Goal: Navigation & Orientation: Understand site structure

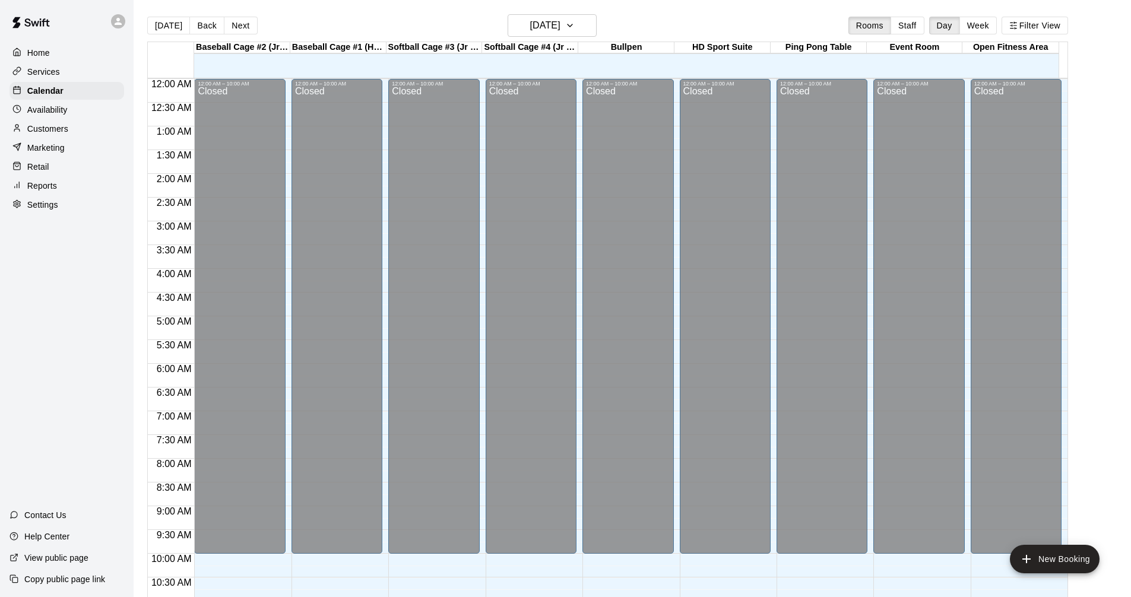
scroll to position [454, 0]
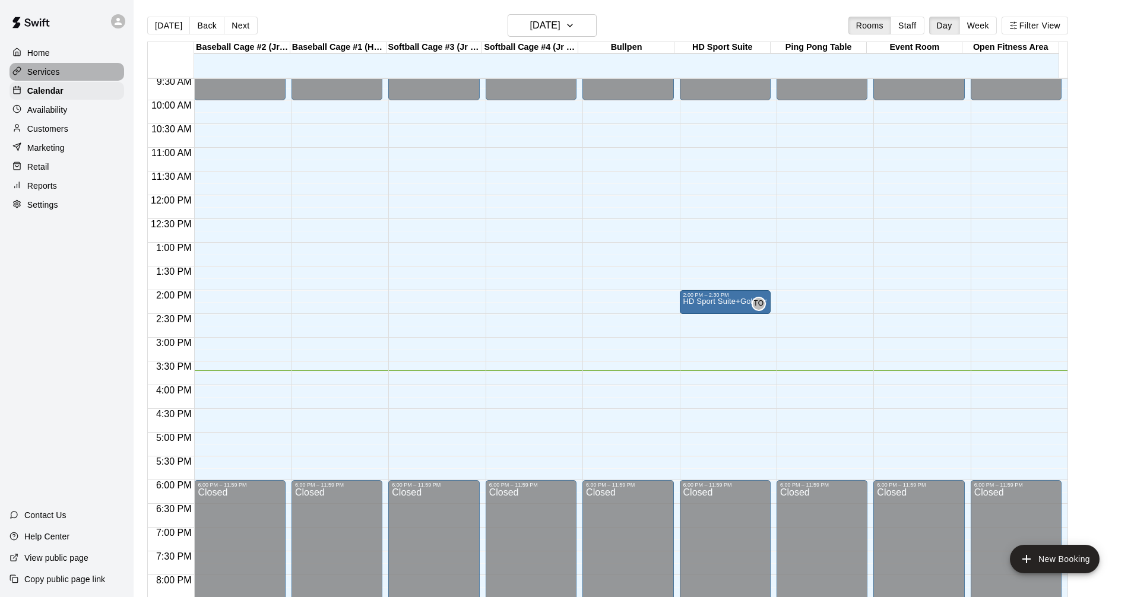
click at [43, 70] on p "Services" at bounding box center [43, 72] width 33 height 12
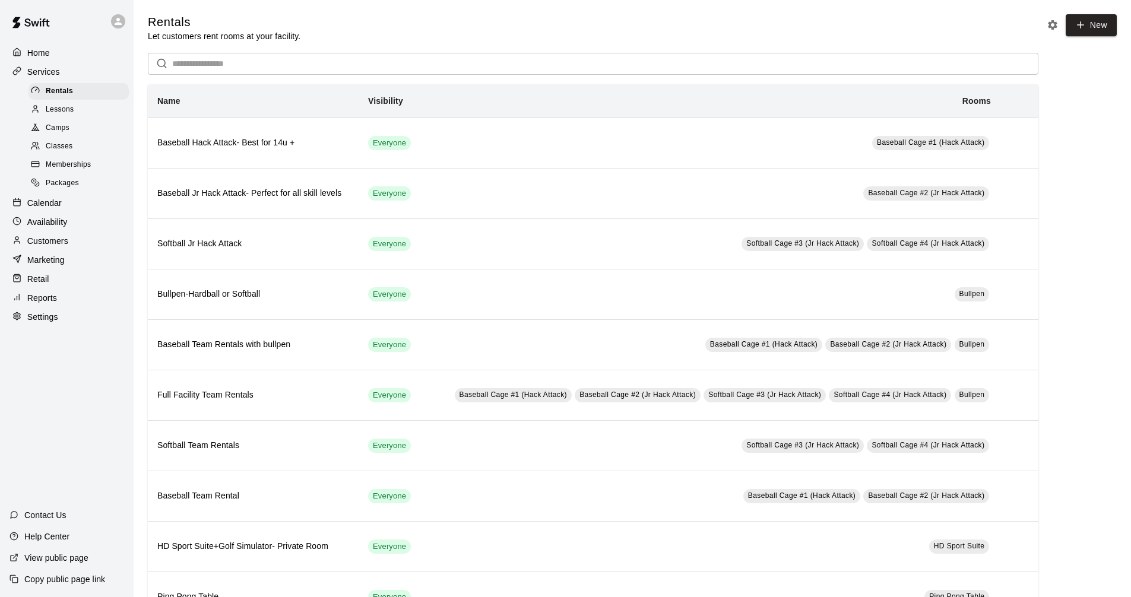
click at [72, 212] on div "Calendar" at bounding box center [66, 203] width 115 height 18
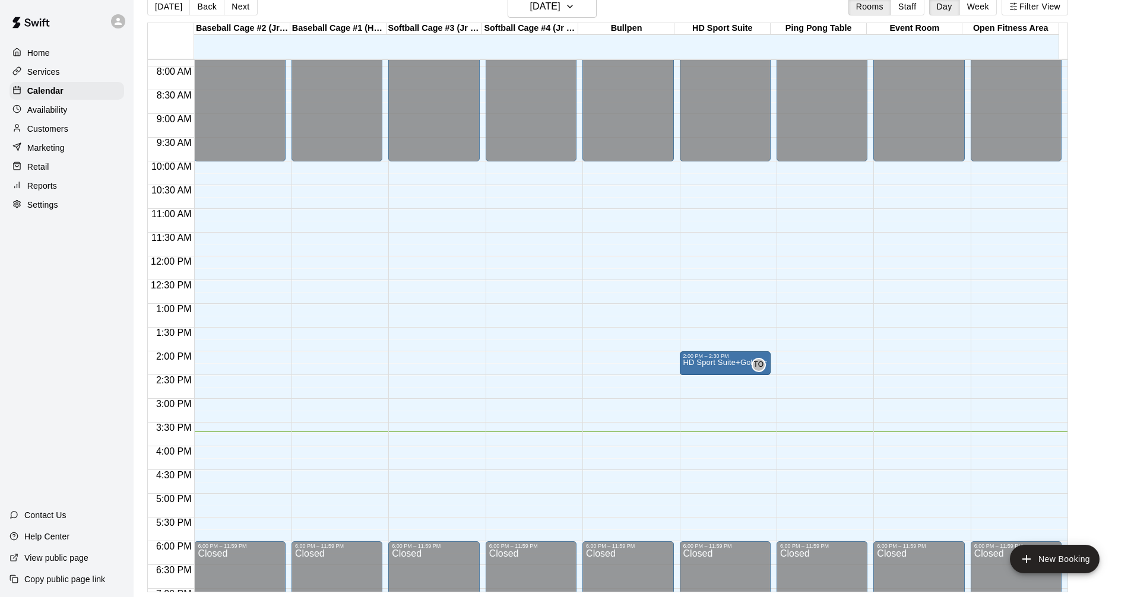
scroll to position [394, 0]
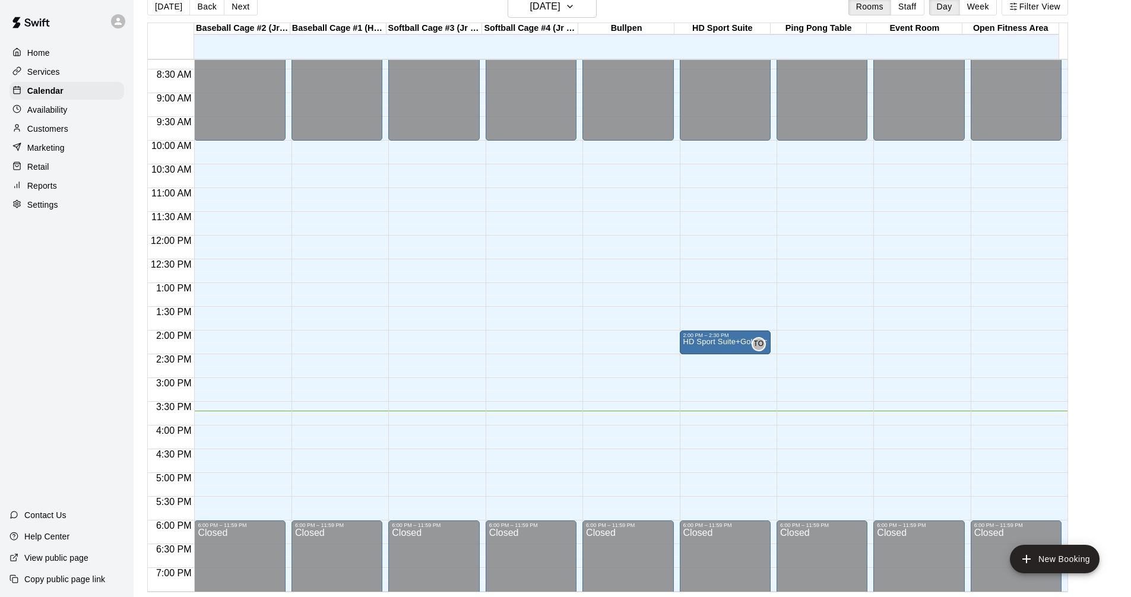
click at [1093, 136] on main "[DATE] Back [DATE][DATE] Rooms Staff Day Week Filter View Baseball Cage #2 (Jr …" at bounding box center [632, 293] width 988 height 597
click at [95, 78] on div "Services" at bounding box center [66, 72] width 115 height 18
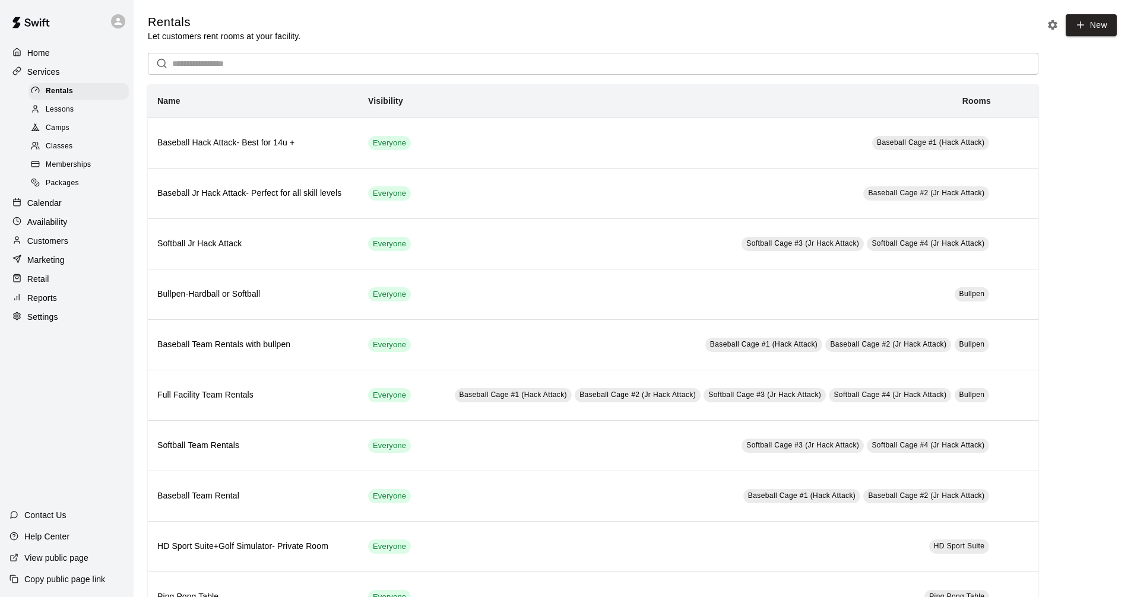
click at [83, 115] on div "Lessons" at bounding box center [78, 110] width 100 height 17
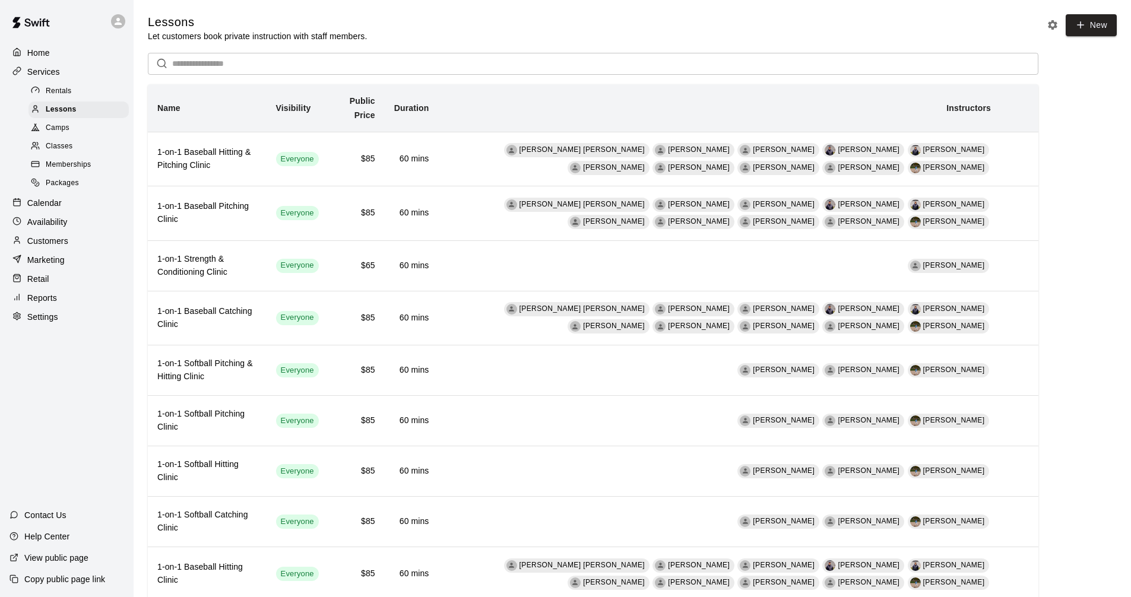
click at [76, 133] on div "Camps" at bounding box center [78, 128] width 100 height 17
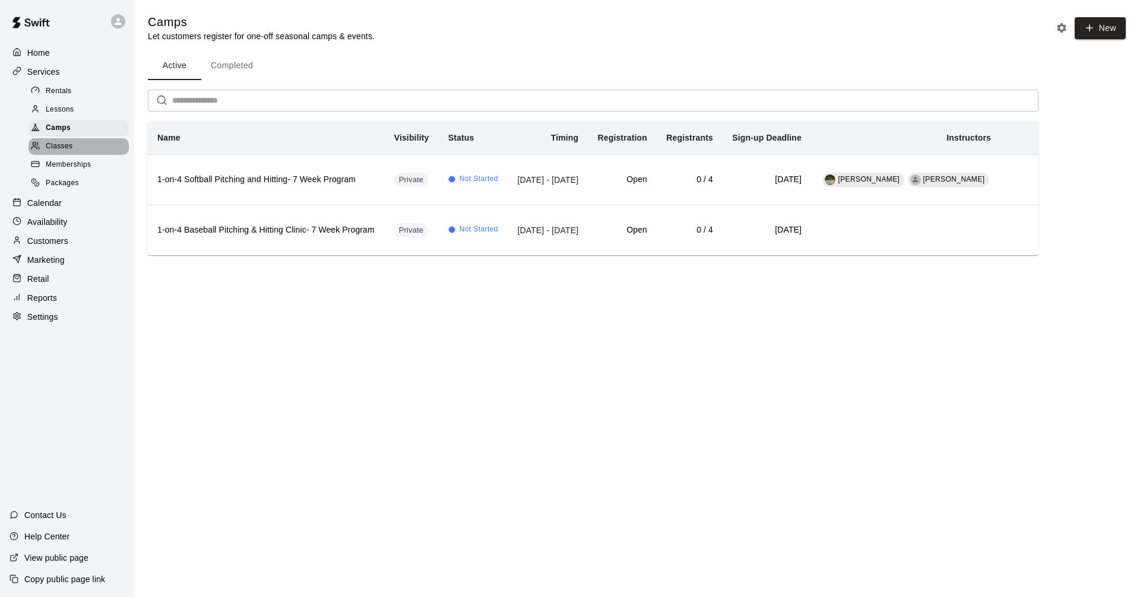
click at [69, 147] on span "Classes" at bounding box center [59, 147] width 27 height 12
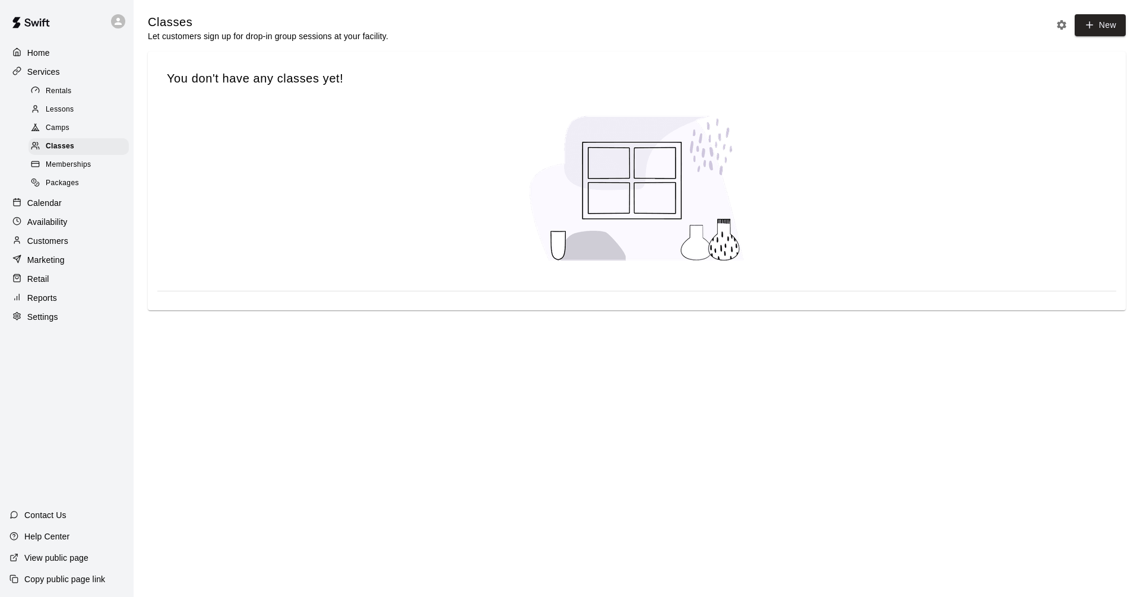
click at [77, 171] on span "Memberships" at bounding box center [68, 165] width 45 height 12
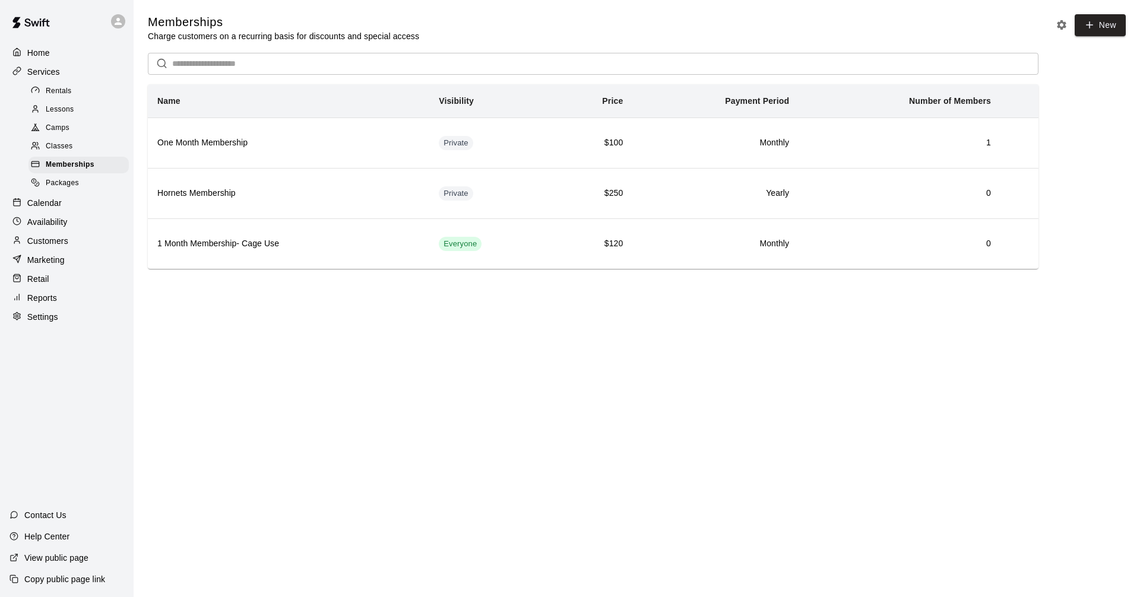
click at [90, 188] on div "Packages" at bounding box center [78, 183] width 100 height 17
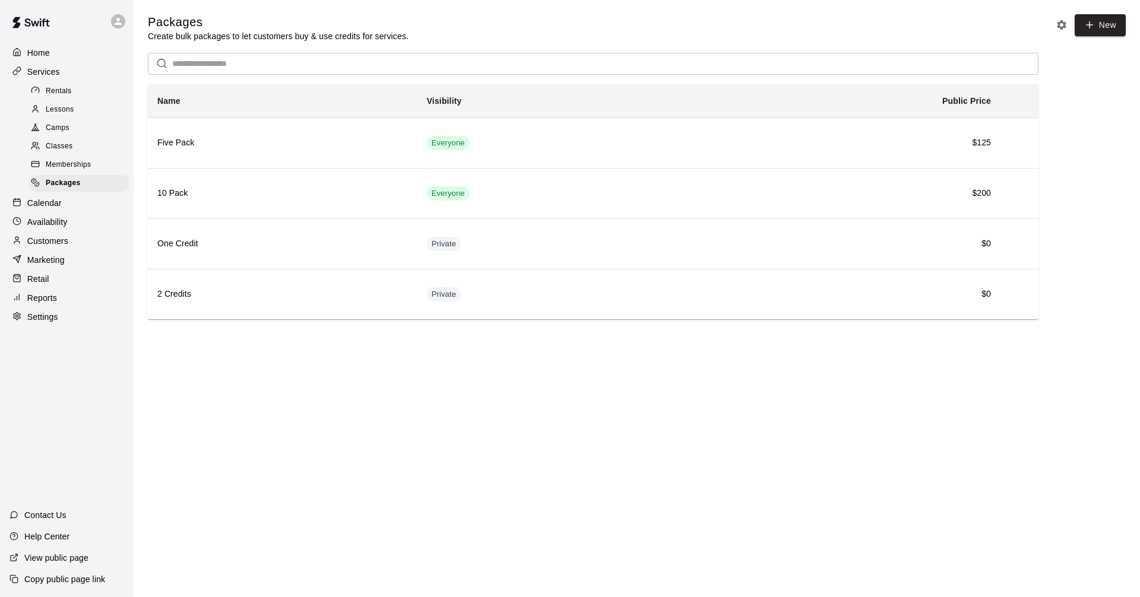
click at [88, 96] on div "Rentals" at bounding box center [78, 91] width 100 height 17
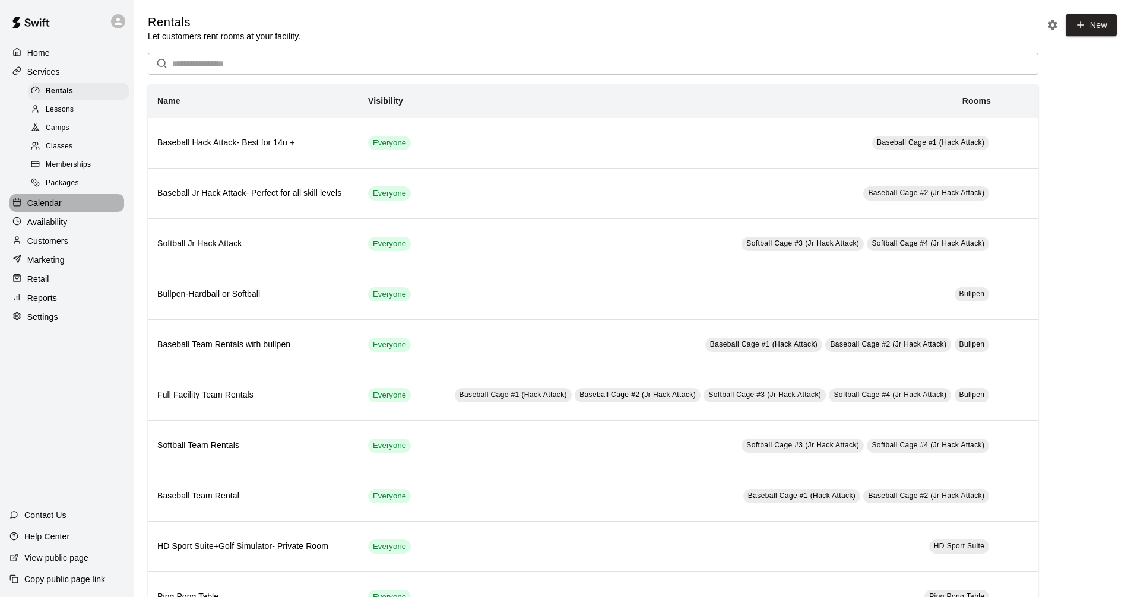
click at [55, 202] on div "Calendar" at bounding box center [66, 203] width 115 height 18
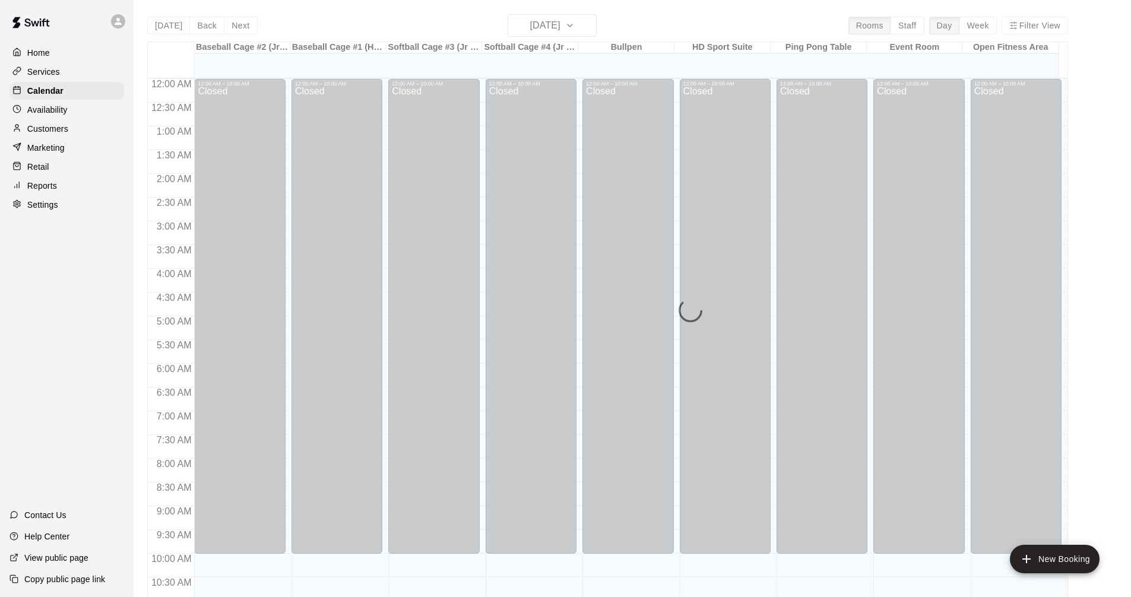
scroll to position [572, 0]
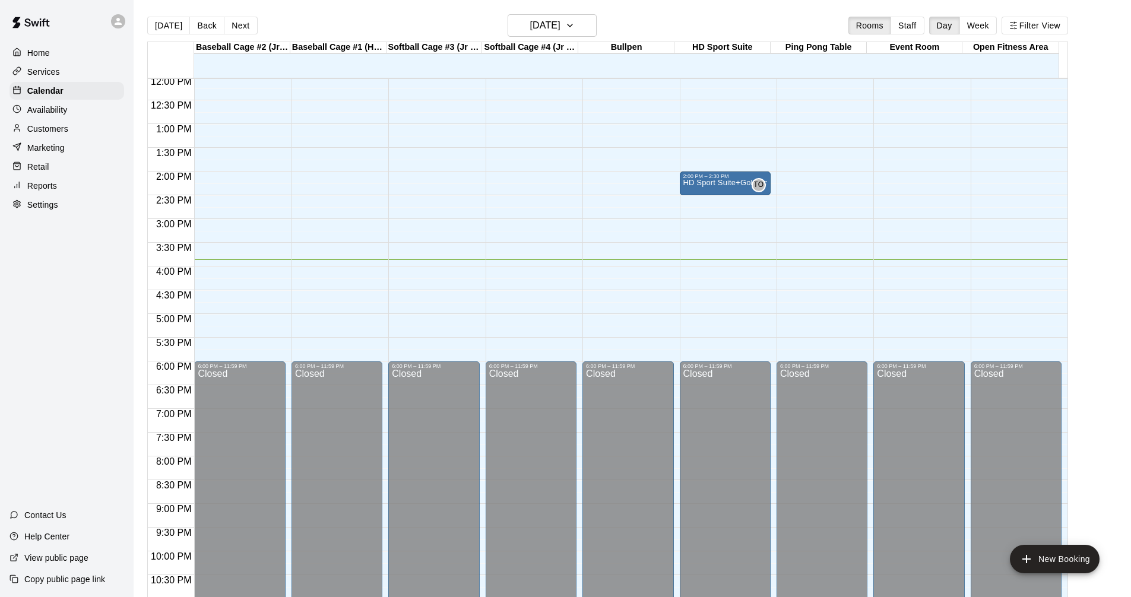
click at [67, 115] on p "Availability" at bounding box center [47, 110] width 40 height 12
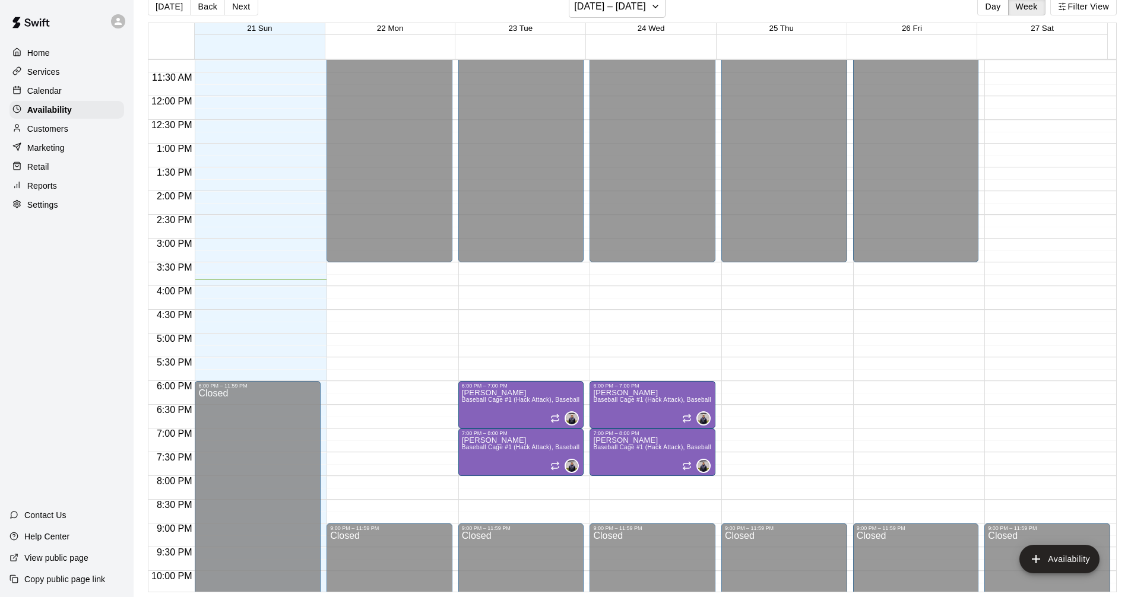
scroll to position [608, 0]
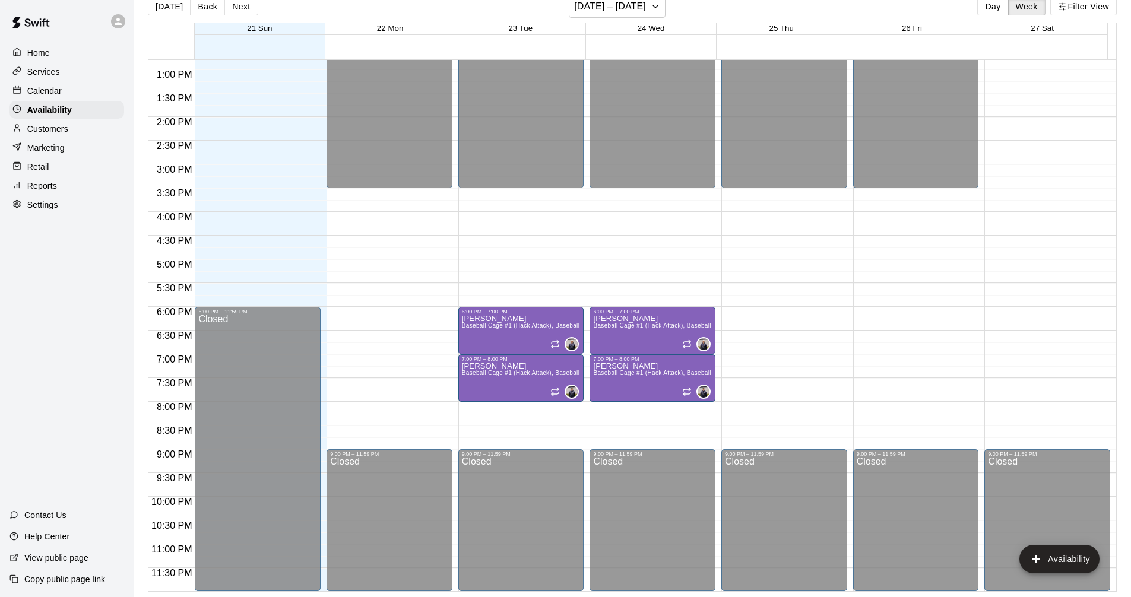
click at [55, 60] on div "Home" at bounding box center [66, 53] width 115 height 18
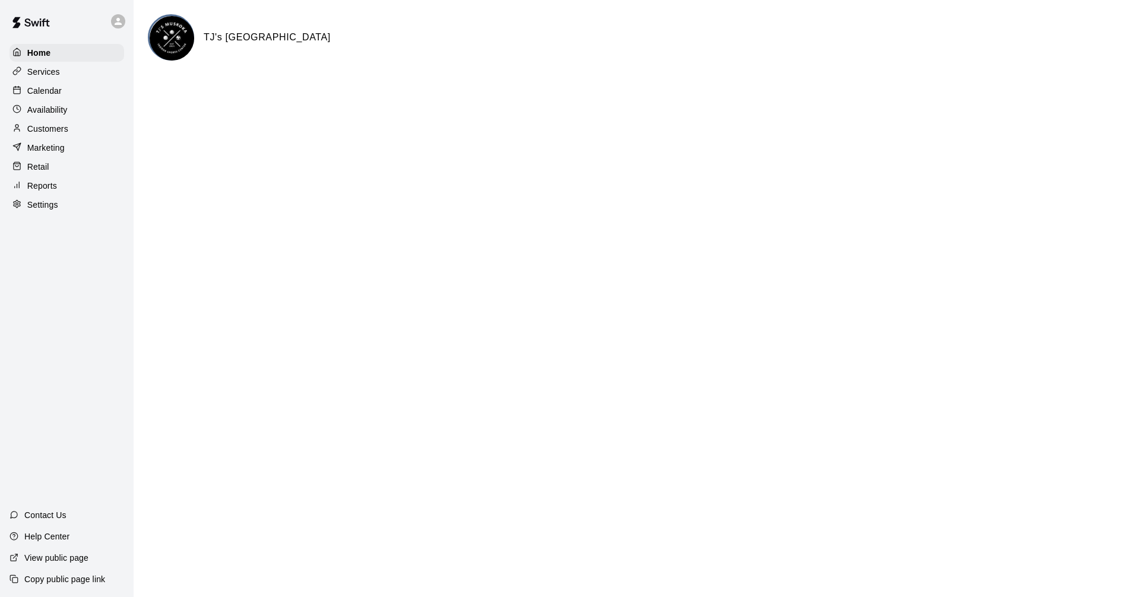
click at [67, 97] on div "Calendar" at bounding box center [66, 91] width 115 height 18
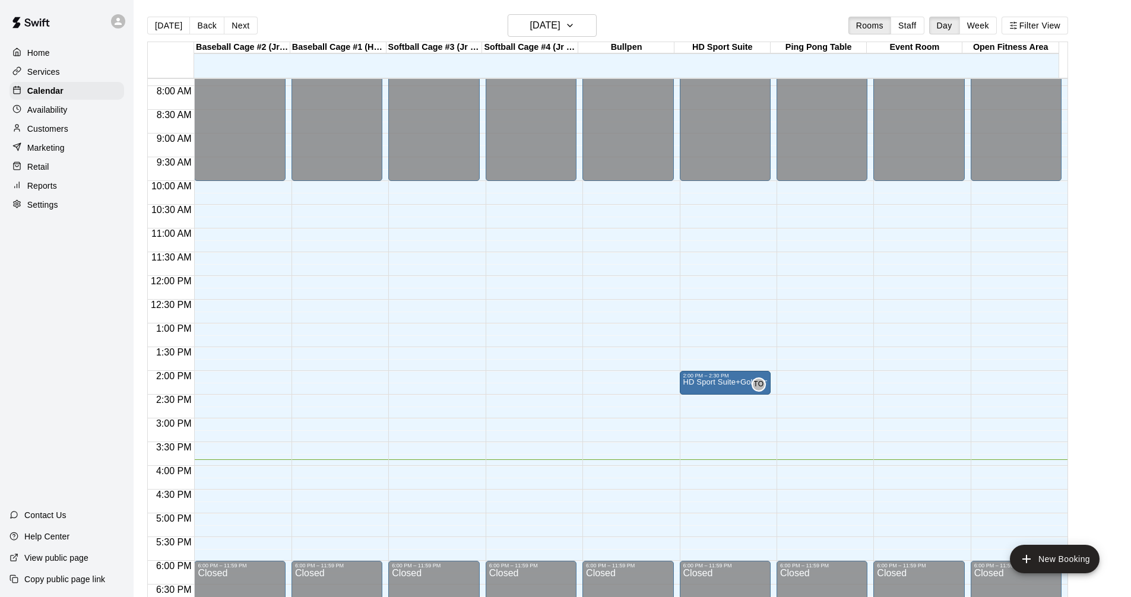
scroll to position [394, 0]
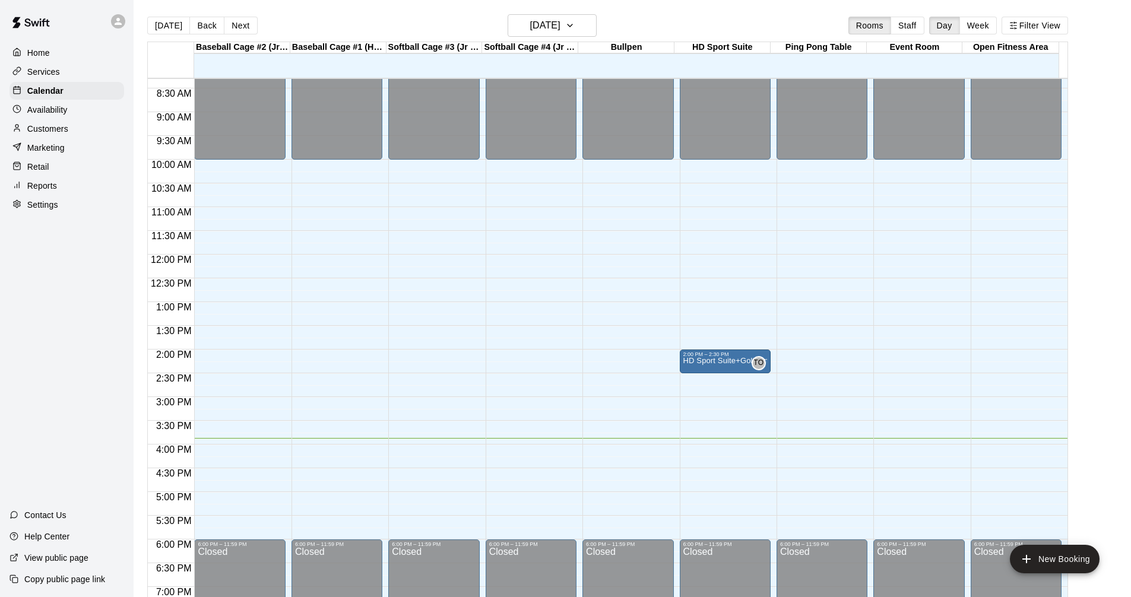
drag, startPoint x: 1062, startPoint y: 1, endPoint x: 823, endPoint y: 12, distance: 239.5
click at [823, 12] on main "[DATE] Back [DATE][DATE] Rooms Staff Day Week Filter View Baseball Cage #2 (Jr …" at bounding box center [632, 308] width 997 height 616
click at [54, 104] on div "Availability" at bounding box center [66, 110] width 115 height 18
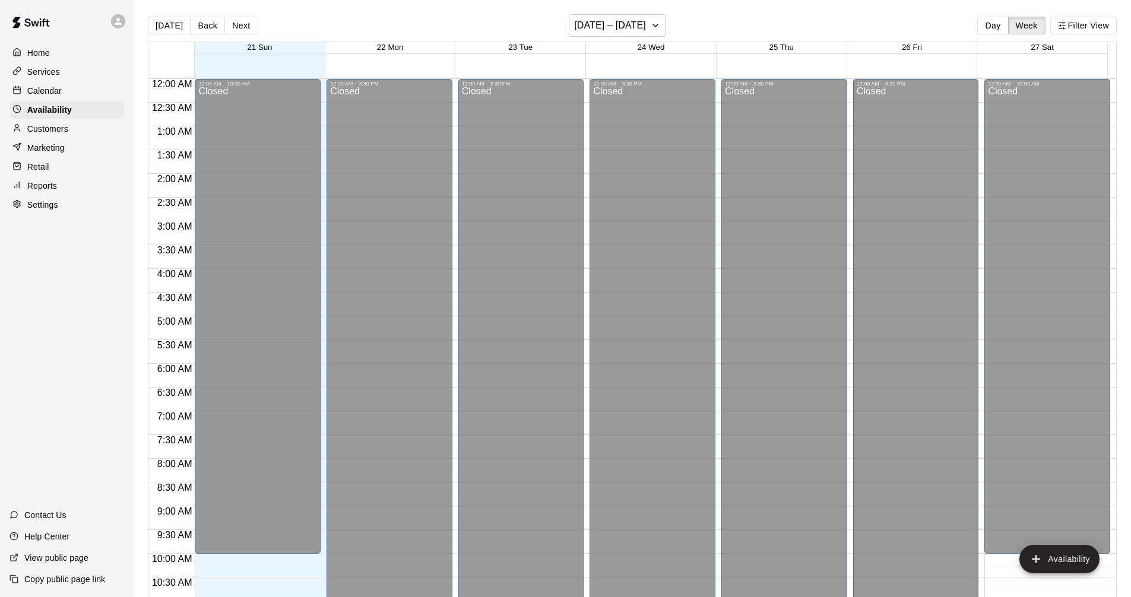
click at [57, 93] on p "Calendar" at bounding box center [44, 91] width 34 height 12
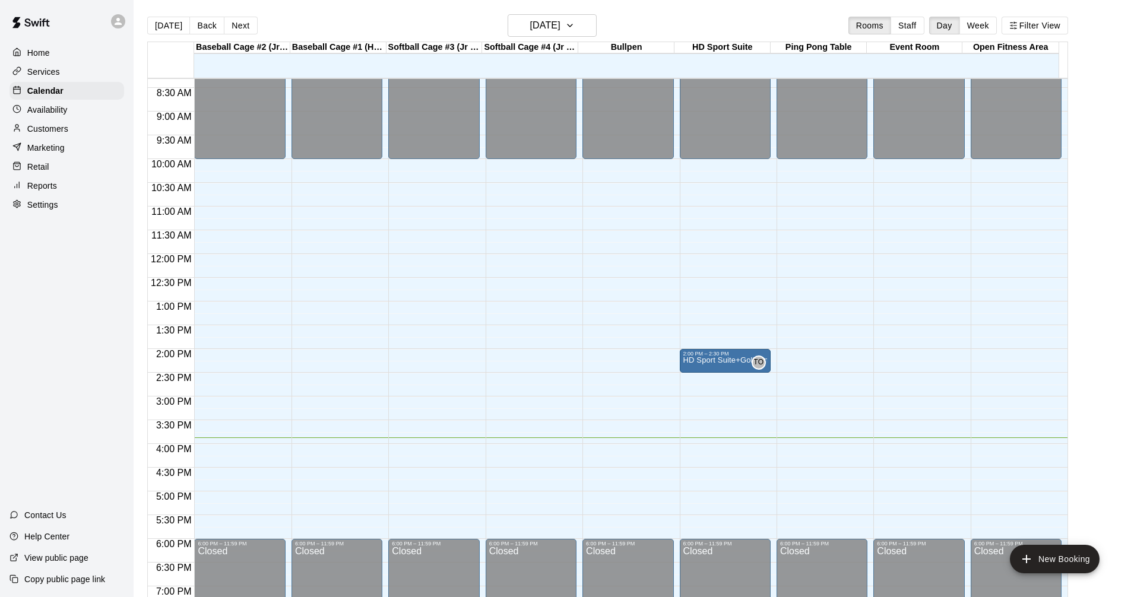
scroll to position [394, 0]
click at [28, 111] on p "Availability" at bounding box center [47, 110] width 40 height 12
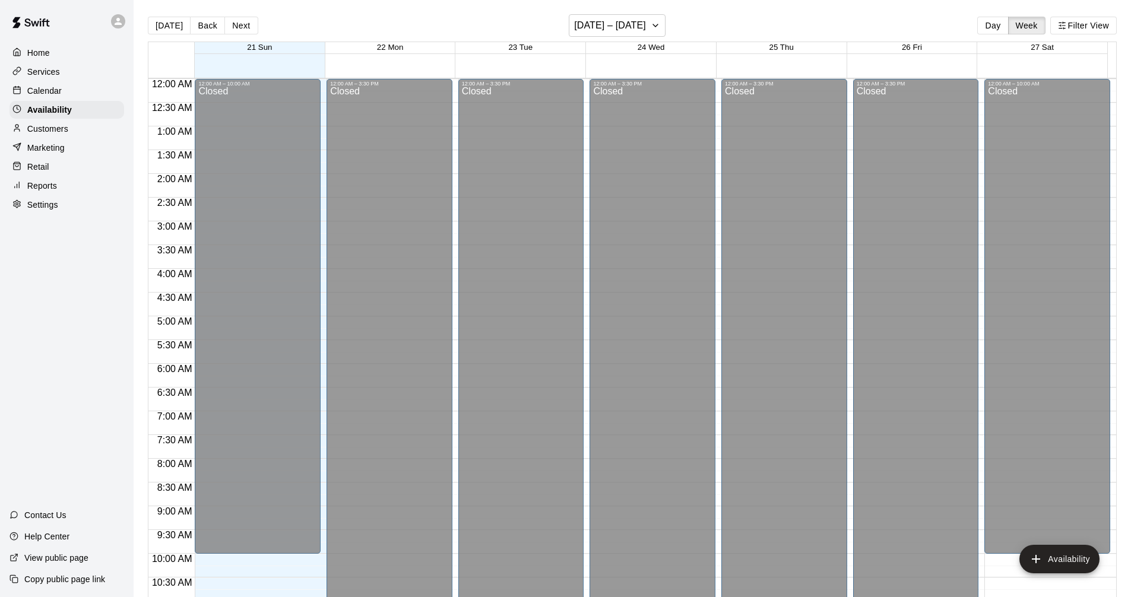
scroll to position [608, 0]
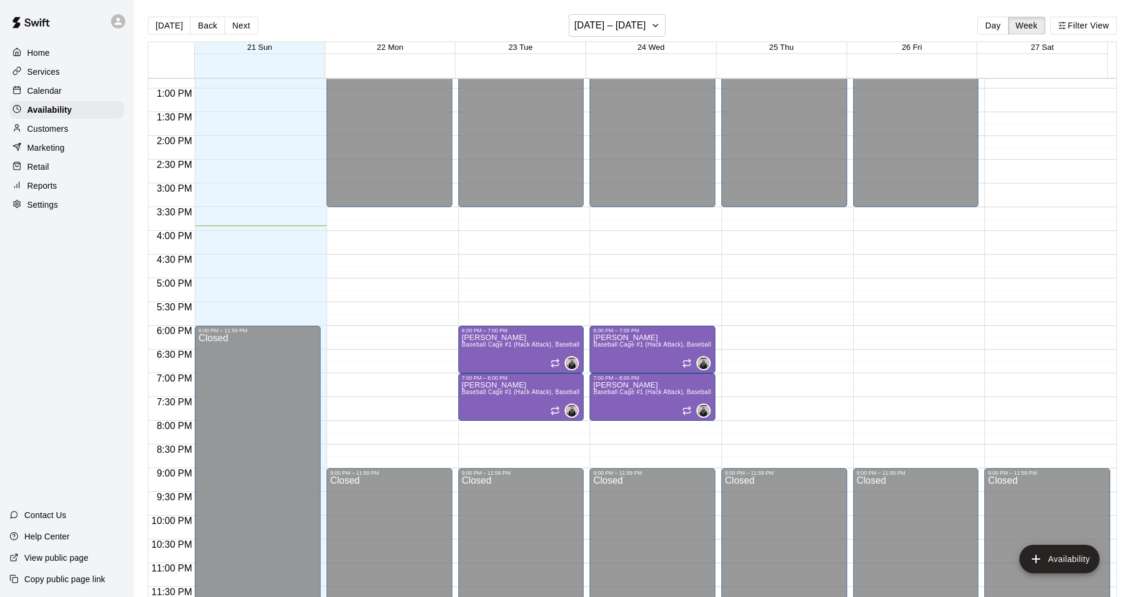
click at [93, 89] on div "Calendar" at bounding box center [66, 91] width 115 height 18
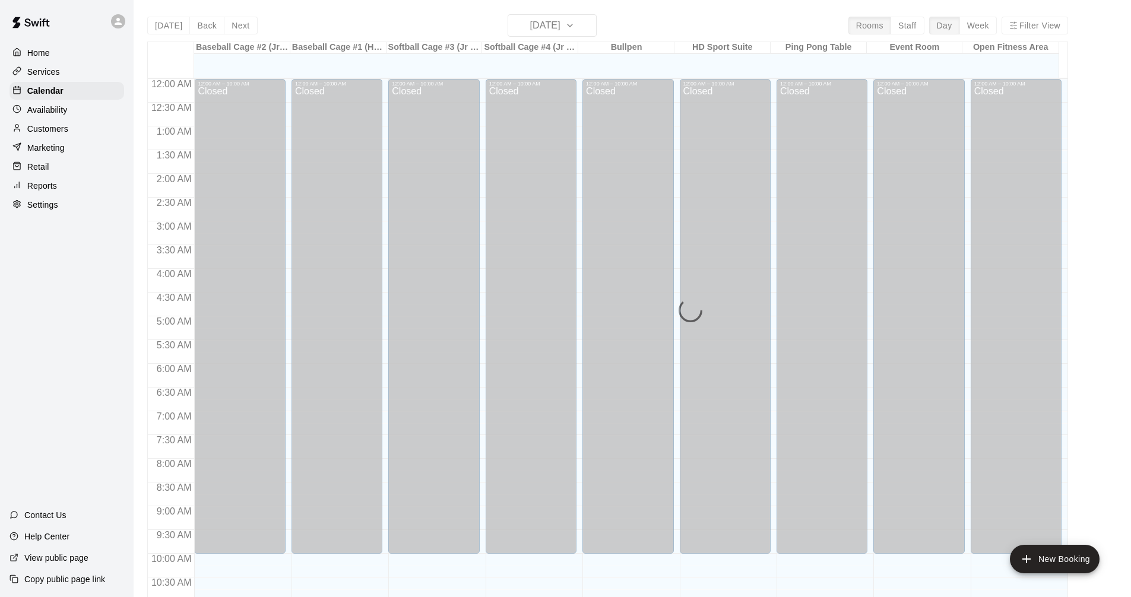
scroll to position [572, 0]
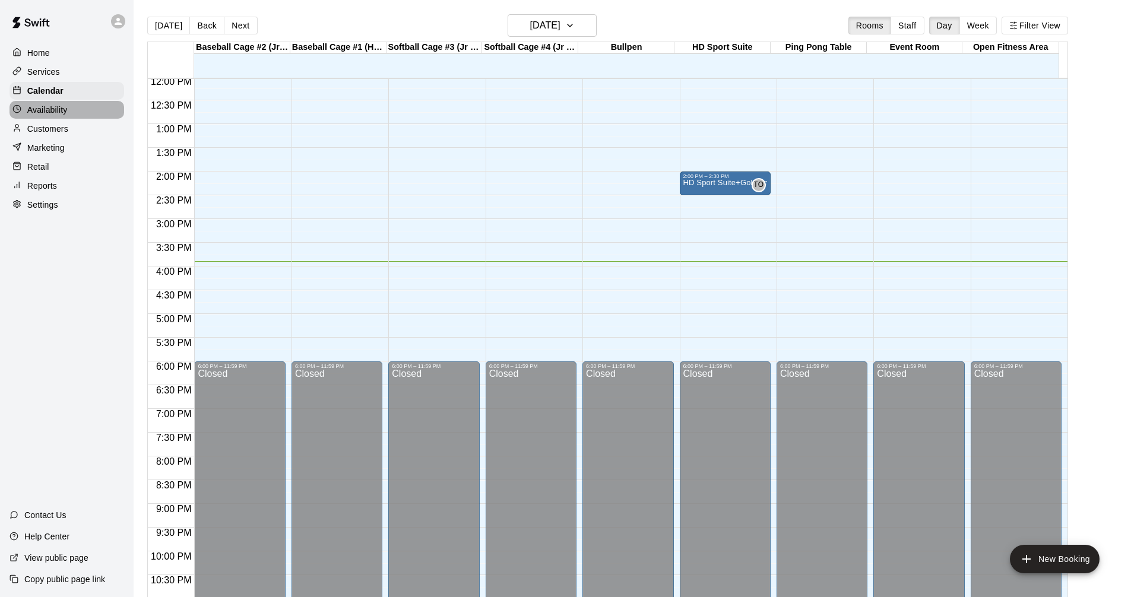
click at [75, 109] on div "Availability" at bounding box center [66, 110] width 115 height 18
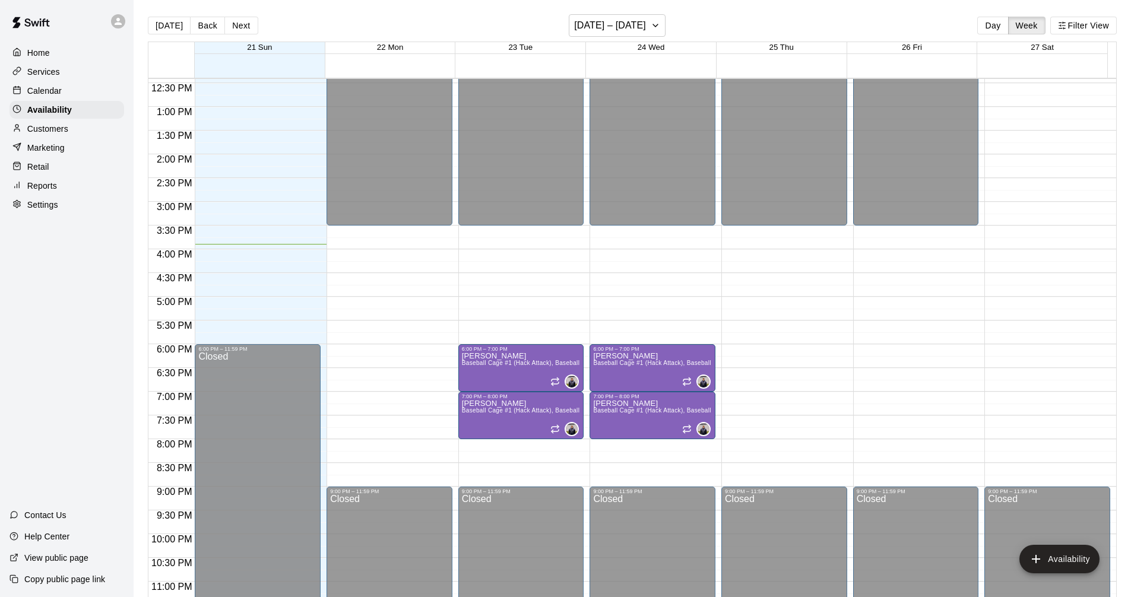
scroll to position [608, 0]
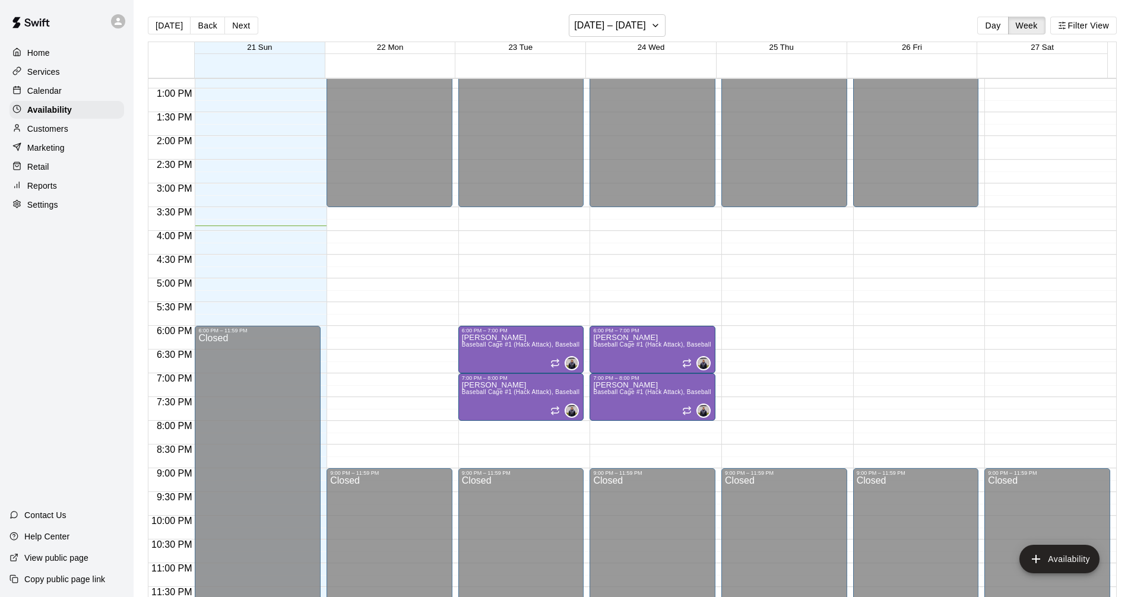
click at [47, 94] on p "Calendar" at bounding box center [44, 91] width 34 height 12
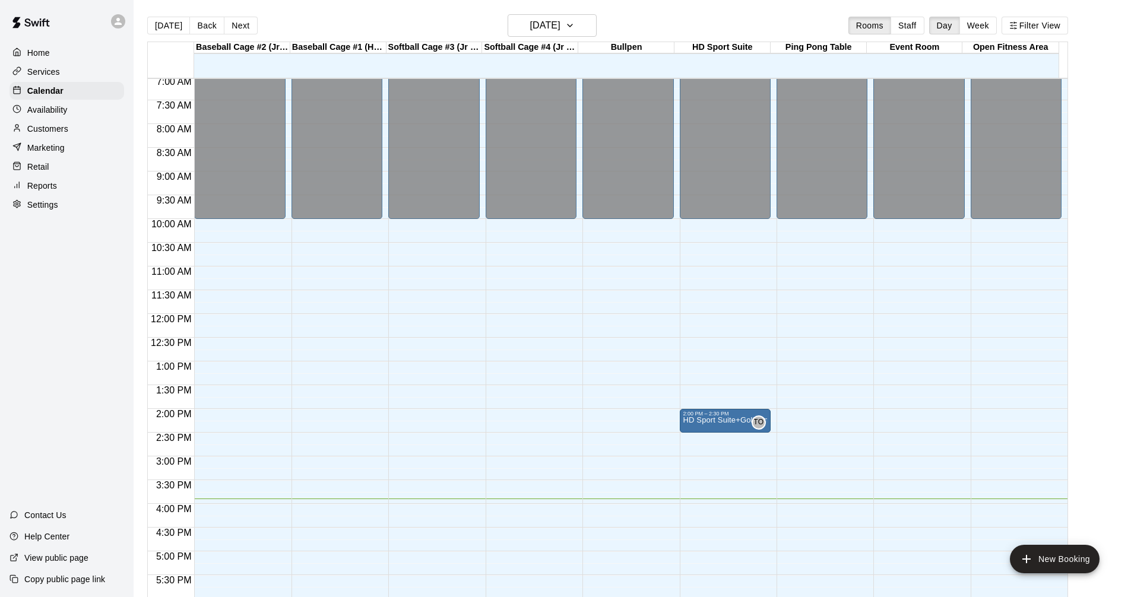
scroll to position [394, 0]
